Goal: Information Seeking & Learning: Check status

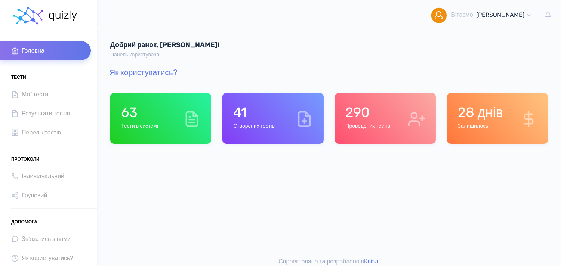
click at [346, 114] on h1 "290" at bounding box center [367, 112] width 45 height 16
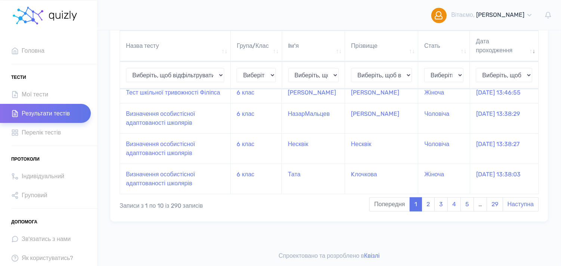
scroll to position [265, 0]
click at [436, 206] on link "3" at bounding box center [440, 204] width 13 height 14
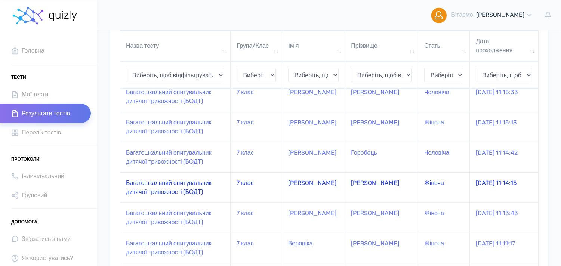
scroll to position [99, 0]
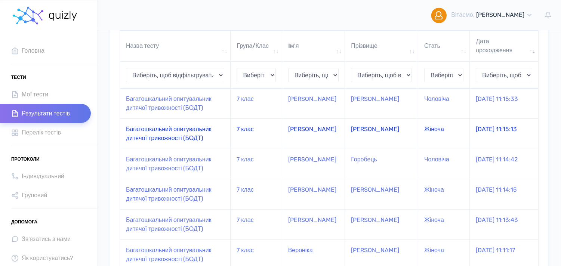
click at [191, 141] on td "Багатошкальний опитувальник дитячої тривожності (БОДТ)" at bounding box center [175, 133] width 111 height 30
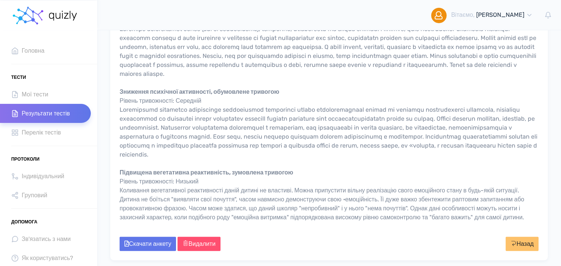
scroll to position [747, 0]
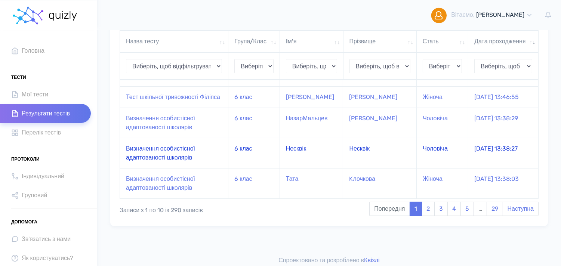
scroll to position [265, 0]
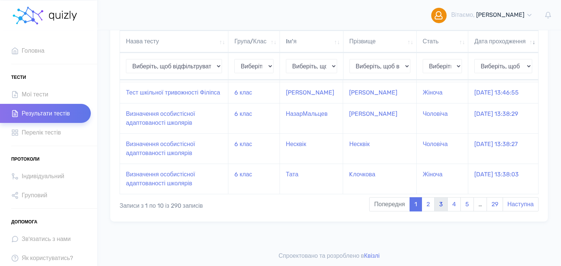
click at [441, 204] on link "3" at bounding box center [440, 204] width 13 height 14
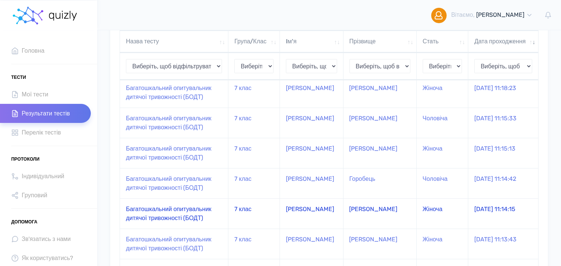
scroll to position [57, 0]
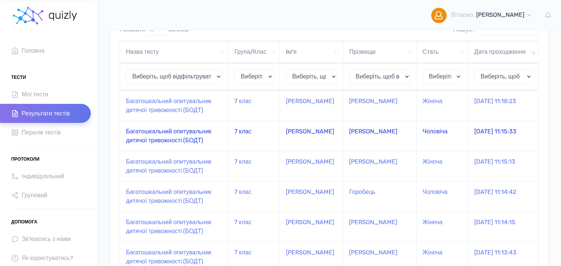
click at [174, 141] on td "Багатошкальний опитувальник дитячої тривожності (БОДТ)" at bounding box center [174, 136] width 108 height 30
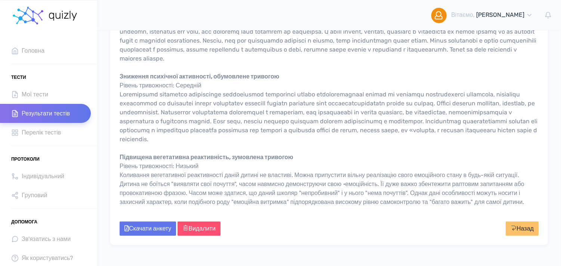
scroll to position [789, 0]
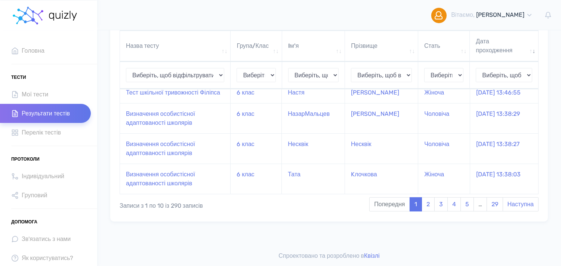
scroll to position [265, 0]
click at [439, 201] on link "3" at bounding box center [440, 204] width 13 height 14
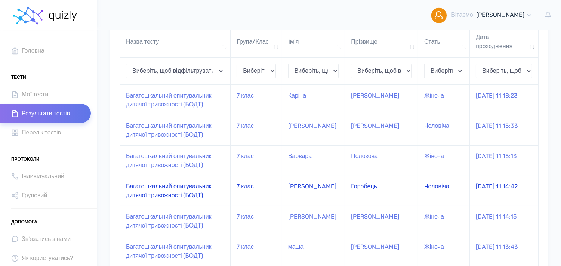
scroll to position [57, 0]
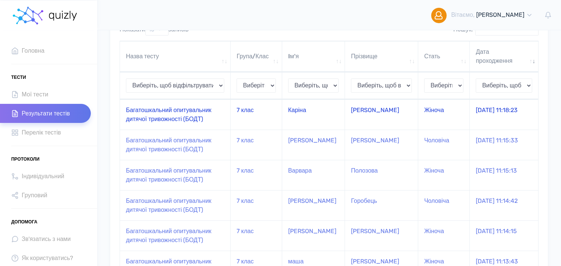
click at [229, 121] on td "Багатошкальний опитувальник дитячої тривожності (БОДТ)" at bounding box center [175, 114] width 111 height 30
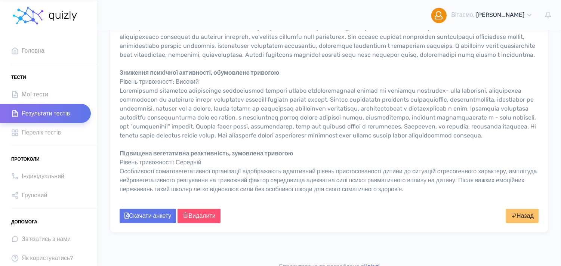
scroll to position [747, 0]
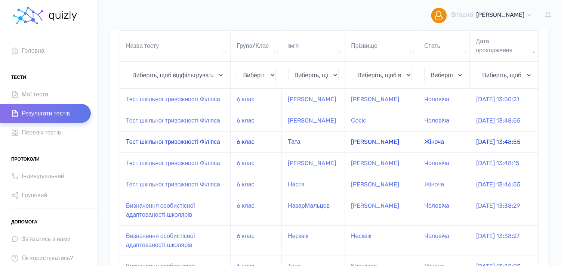
scroll to position [223, 0]
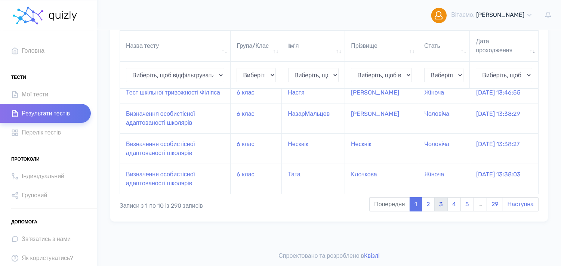
click at [441, 211] on link "3" at bounding box center [440, 204] width 13 height 14
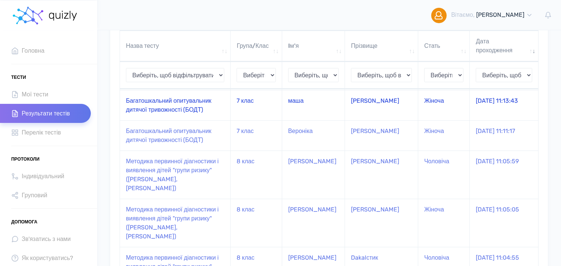
scroll to position [290, 0]
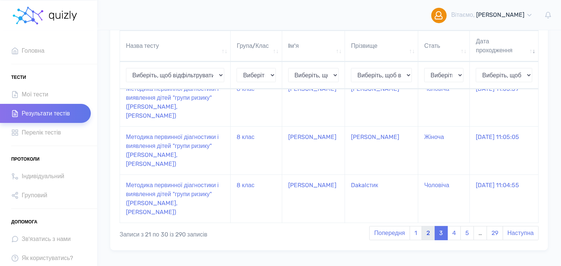
click at [423, 226] on link "2" at bounding box center [427, 233] width 13 height 14
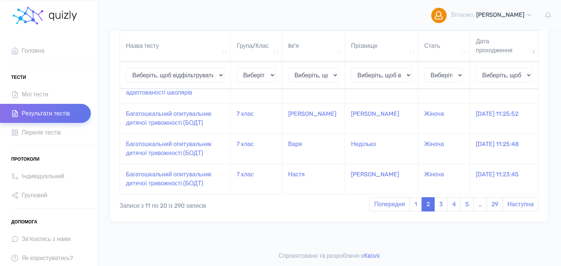
scroll to position [265, 0]
click at [332, 177] on td "Настя" at bounding box center [313, 179] width 63 height 30
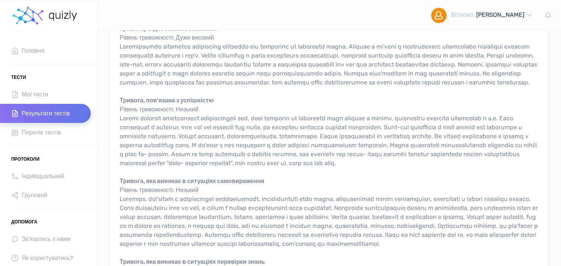
scroll to position [498, 0]
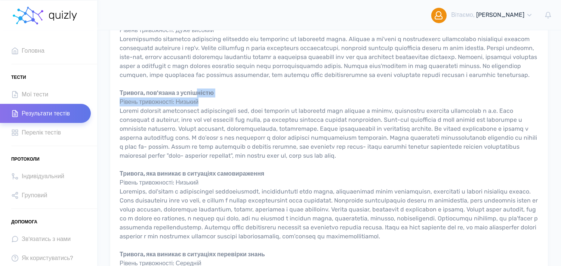
drag, startPoint x: 200, startPoint y: 110, endPoint x: 210, endPoint y: 120, distance: 14.3
click at [210, 120] on div "Загальна тривожність Рівень тривожності: Середній Тривога у відносинах із однол…" at bounding box center [329, 79] width 419 height 753
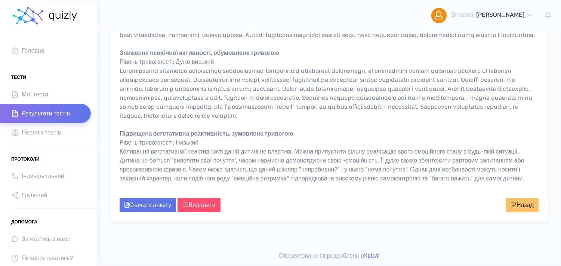
scroll to position [807, 0]
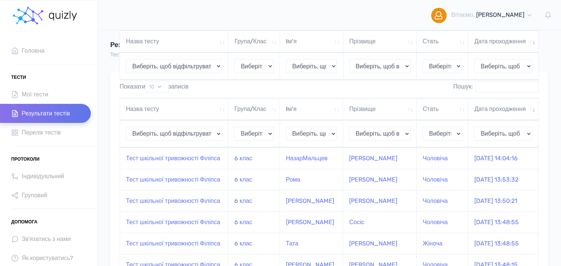
scroll to position [265, 0]
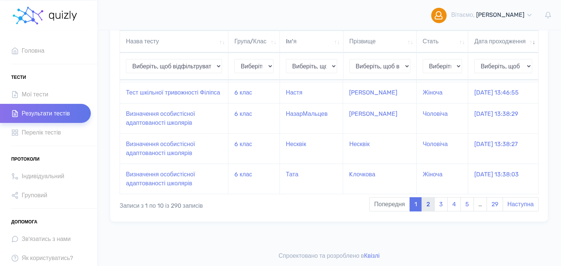
click at [426, 203] on link "2" at bounding box center [427, 204] width 13 height 14
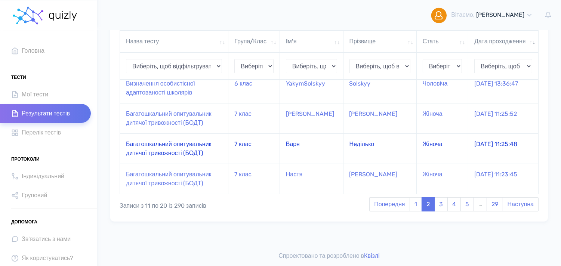
click at [232, 146] on td "7 клас" at bounding box center [254, 148] width 52 height 30
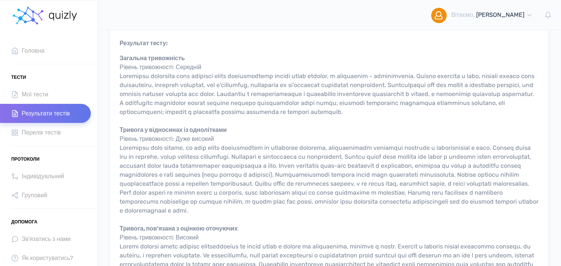
scroll to position [166, 0]
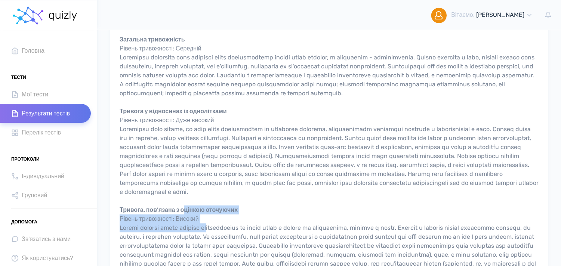
drag, startPoint x: 186, startPoint y: 210, endPoint x: 220, endPoint y: 226, distance: 37.6
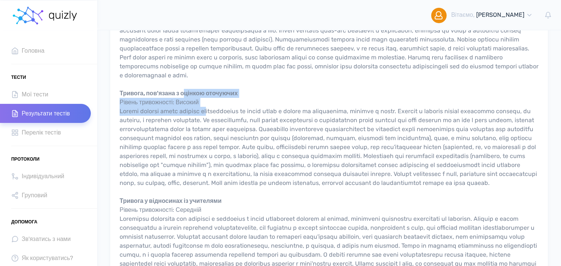
scroll to position [290, 0]
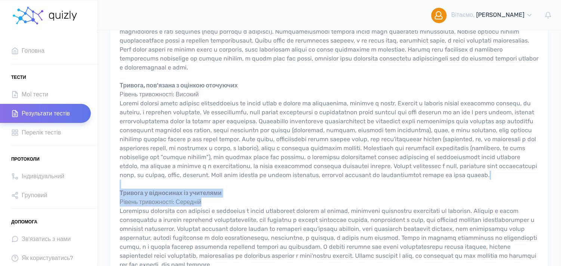
drag, startPoint x: 213, startPoint y: 194, endPoint x: 219, endPoint y: 217, distance: 24.0
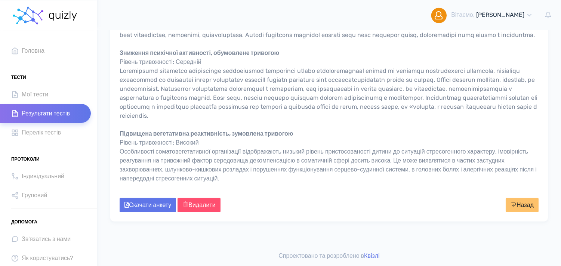
scroll to position [830, 0]
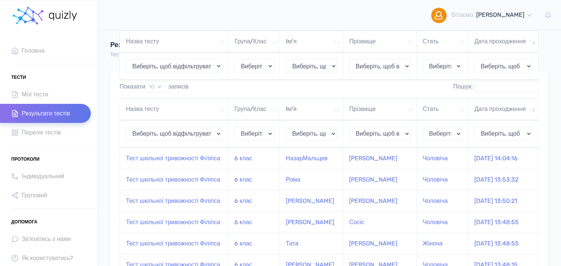
scroll to position [265, 0]
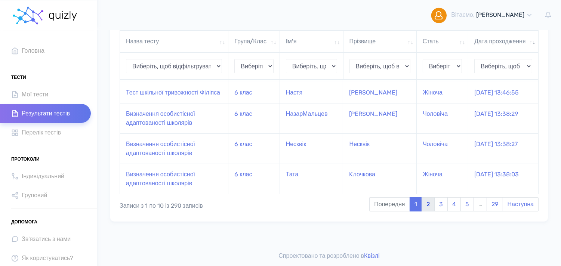
click at [428, 199] on link "2" at bounding box center [427, 204] width 13 height 14
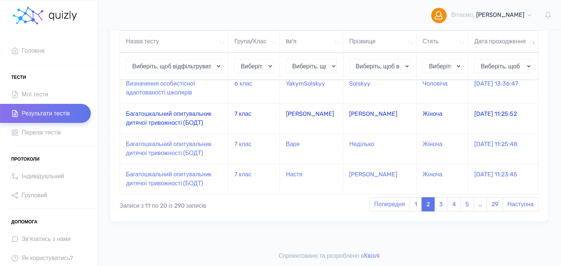
click at [222, 116] on td "Багатошкальний опитувальник дитячої тривожності (БОДТ)" at bounding box center [174, 118] width 108 height 30
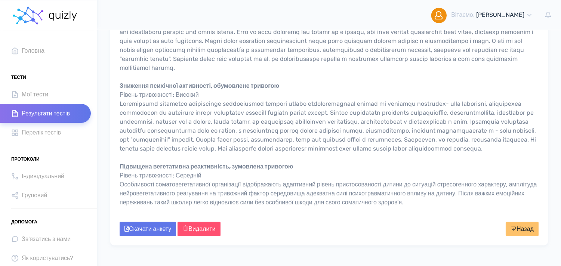
scroll to position [789, 0]
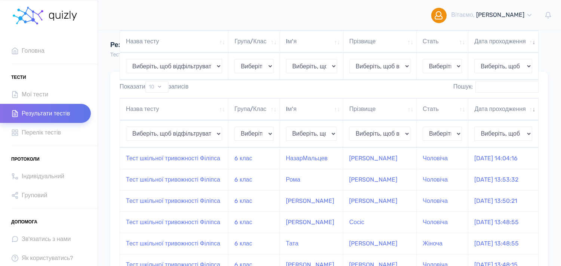
scroll to position [265, 0]
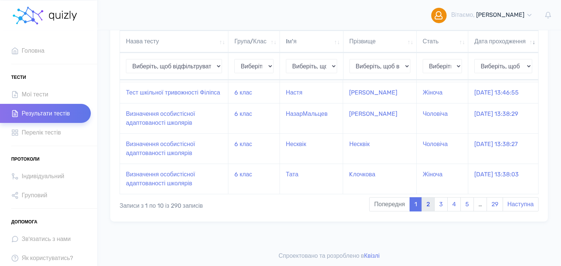
click at [428, 204] on link "2" at bounding box center [427, 204] width 13 height 14
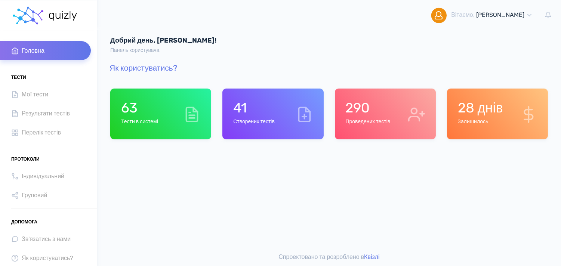
scroll to position [6, 0]
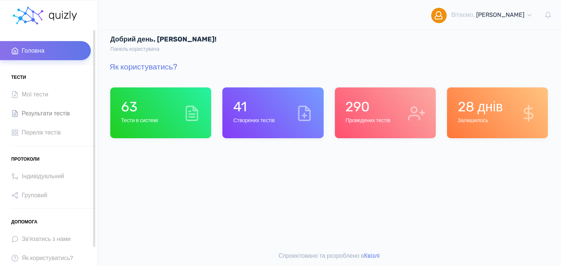
click at [32, 109] on span "Результати тестів" at bounding box center [46, 113] width 48 height 10
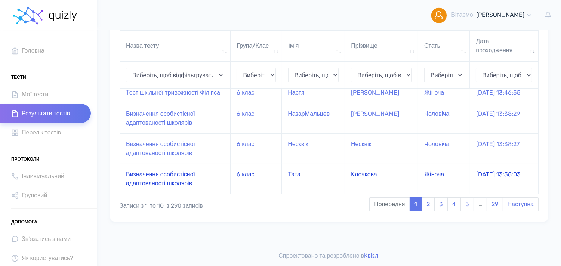
scroll to position [265, 0]
click at [434, 207] on link "3" at bounding box center [440, 204] width 13 height 14
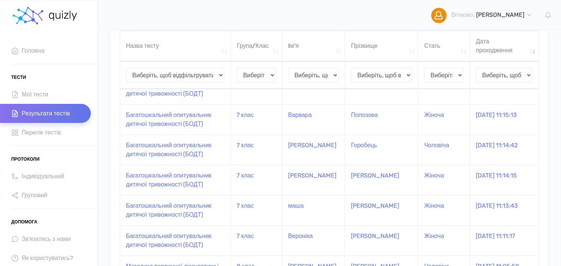
scroll to position [99, 0]
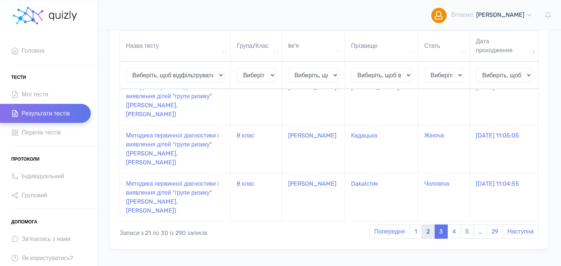
click at [427, 225] on link "2" at bounding box center [427, 232] width 13 height 14
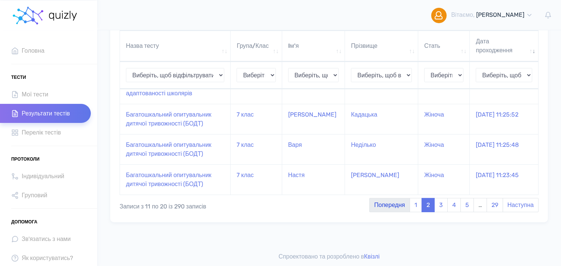
scroll to position [223, 0]
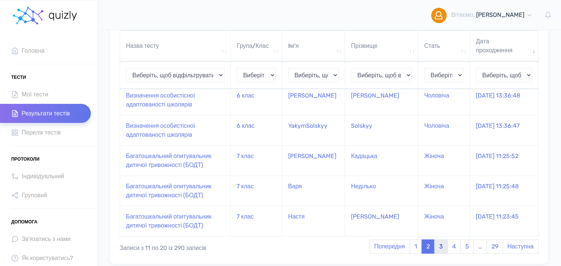
click at [441, 245] on link "3" at bounding box center [440, 247] width 13 height 14
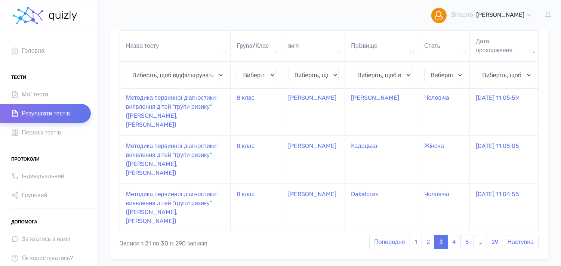
scroll to position [292, 0]
